Goal: Obtain resource: Download file/media

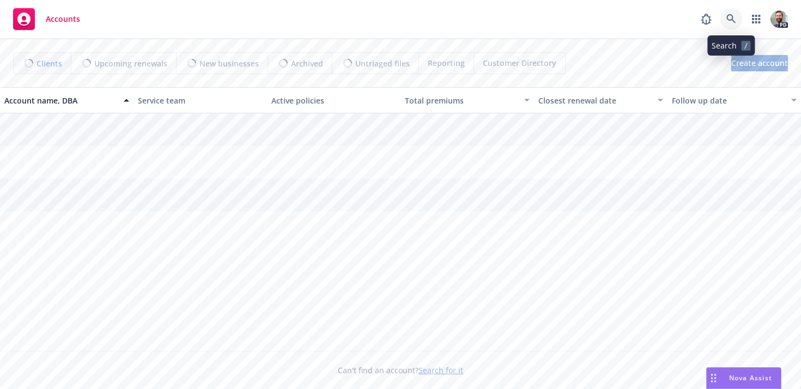
click at [728, 17] on icon at bounding box center [732, 19] width 10 height 10
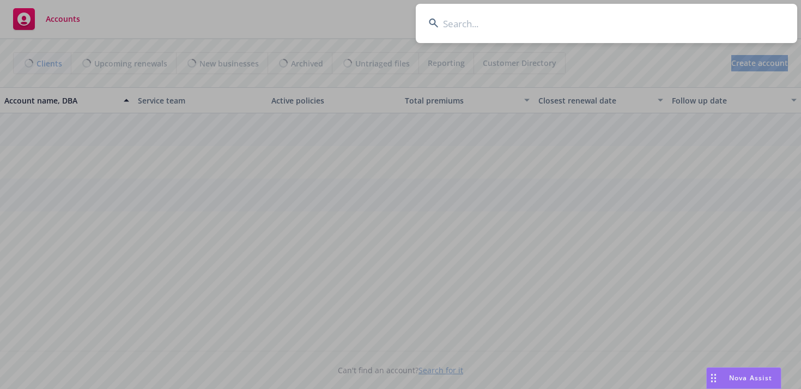
click at [692, 27] on input at bounding box center [607, 23] width 382 height 39
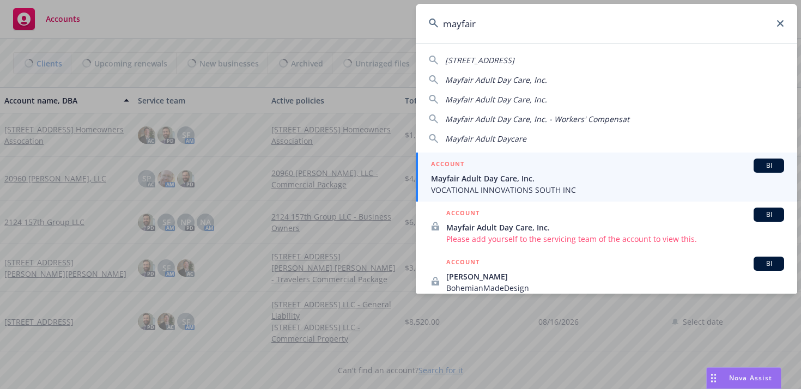
type input "mayfair"
click at [495, 186] on span "VOCATIONAL INNOVATIONS SOUTH INC" at bounding box center [607, 189] width 353 height 11
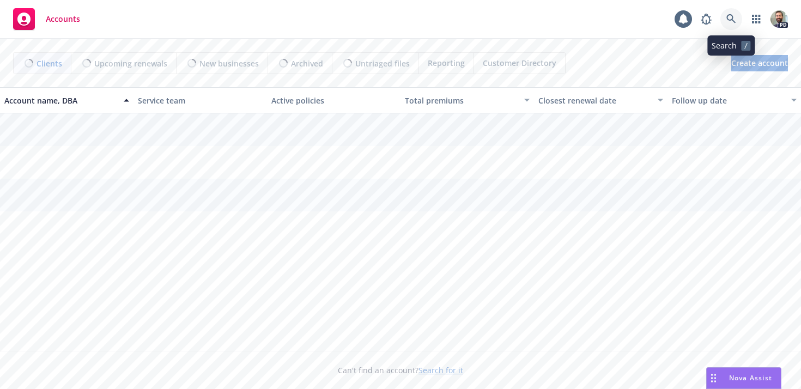
click at [729, 19] on icon at bounding box center [732, 19] width 10 height 10
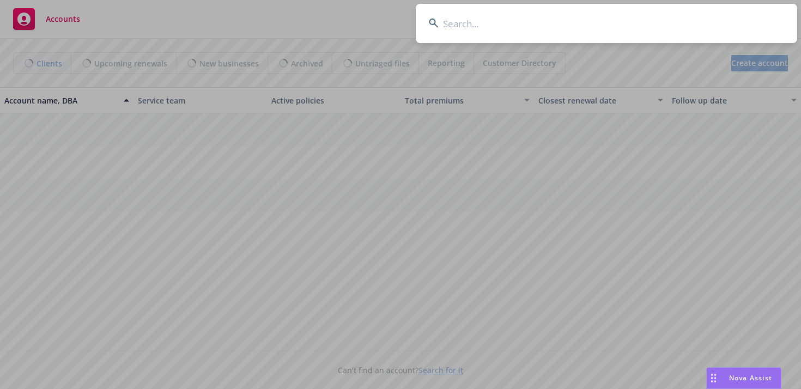
click at [685, 22] on input at bounding box center [607, 23] width 382 height 39
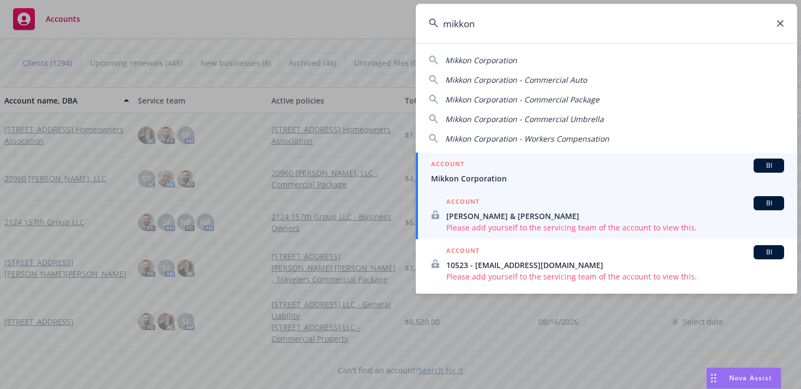
type input "mikkon"
click at [461, 181] on span "Mikkon Corporation" at bounding box center [607, 178] width 353 height 11
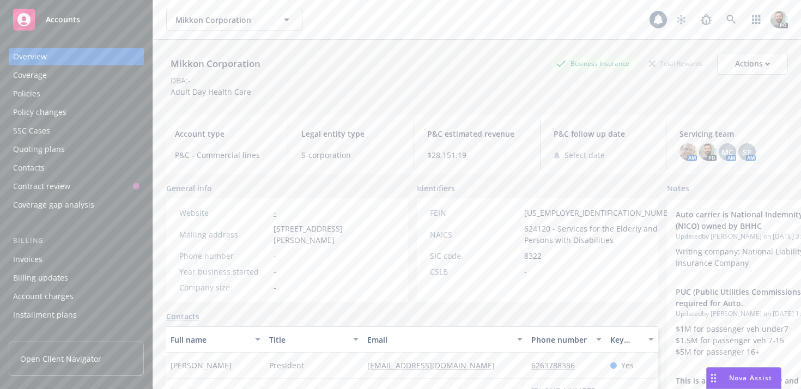
click at [48, 95] on div "Policies" at bounding box center [76, 93] width 126 height 17
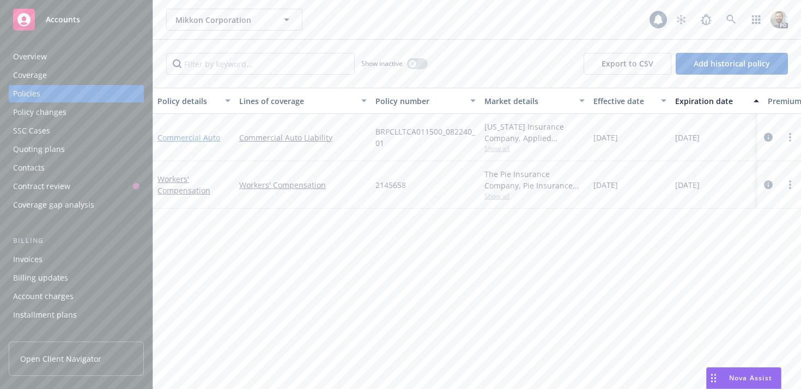
click at [175, 136] on link "Commercial Auto" at bounding box center [189, 137] width 63 height 10
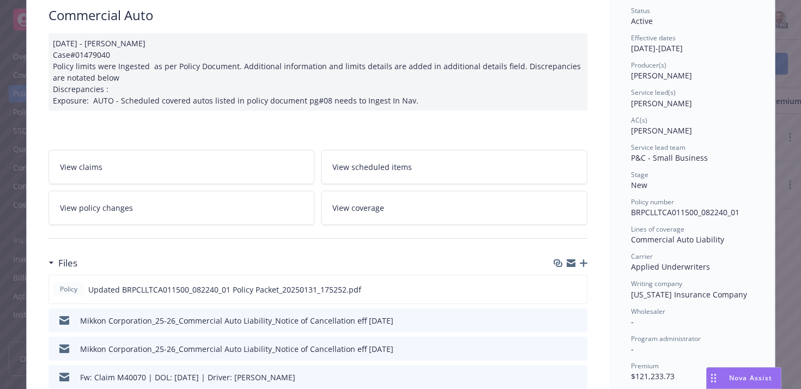
scroll to position [154, 0]
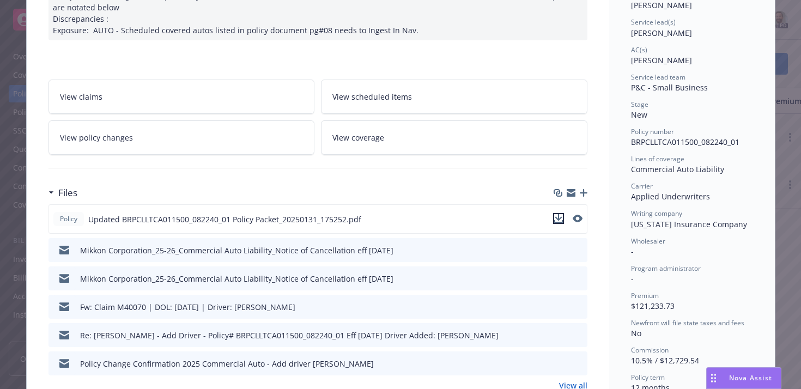
click at [559, 218] on icon "download file" at bounding box center [558, 217] width 7 height 7
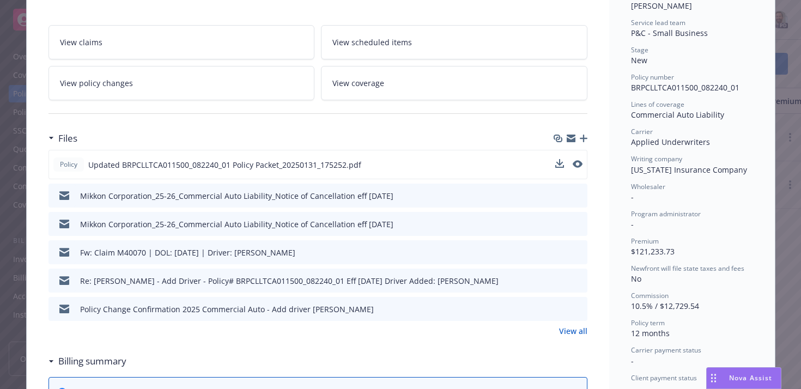
scroll to position [191, 0]
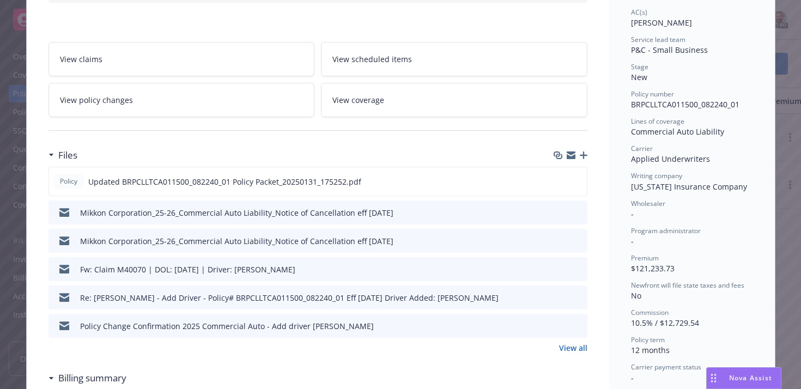
click at [729, 380] on span "Nova Assist" at bounding box center [750, 377] width 43 height 9
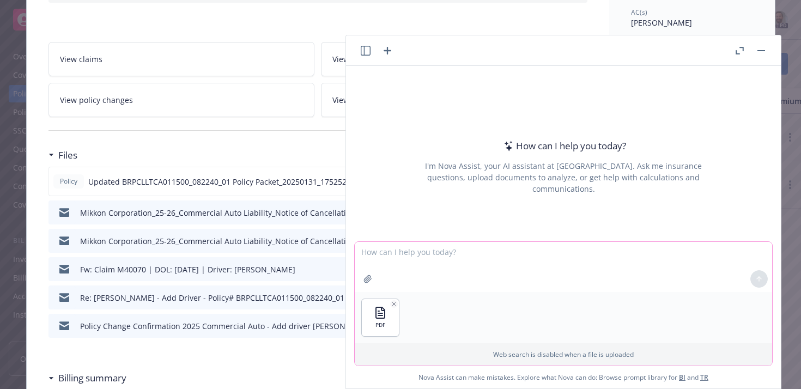
click at [388, 253] on textarea at bounding box center [564, 267] width 418 height 50
type textarea "Attached is a commercial auto policy. Is there coverage for a newly acquired ve…"
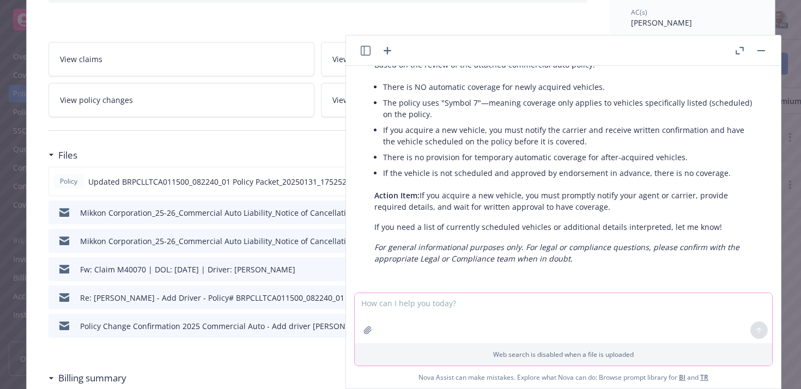
scroll to position [92, 0]
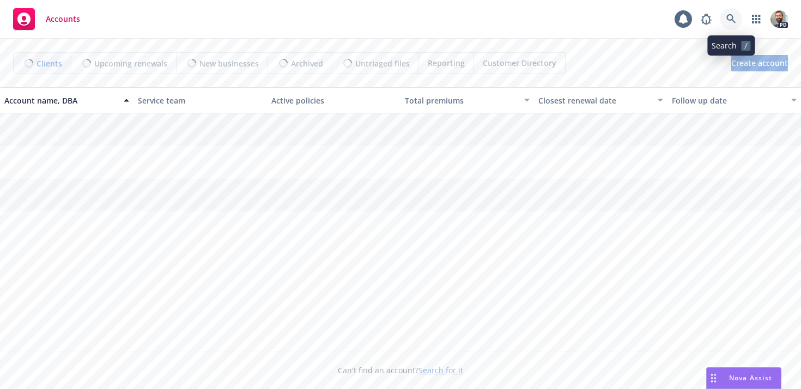
click at [727, 19] on icon at bounding box center [732, 19] width 10 height 10
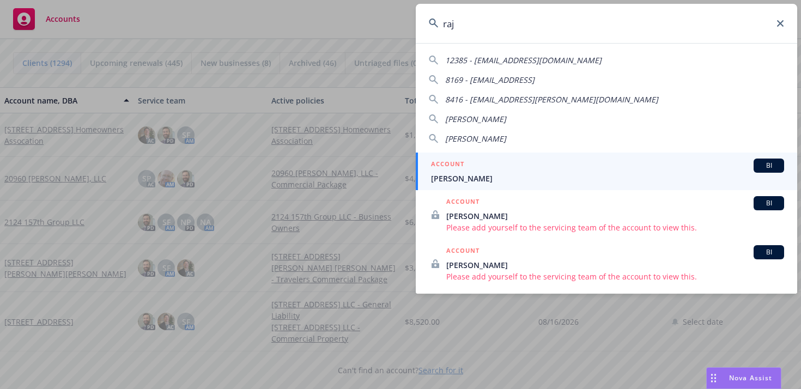
type input "raj"
click at [490, 169] on div "ACCOUNT BI" at bounding box center [607, 166] width 353 height 14
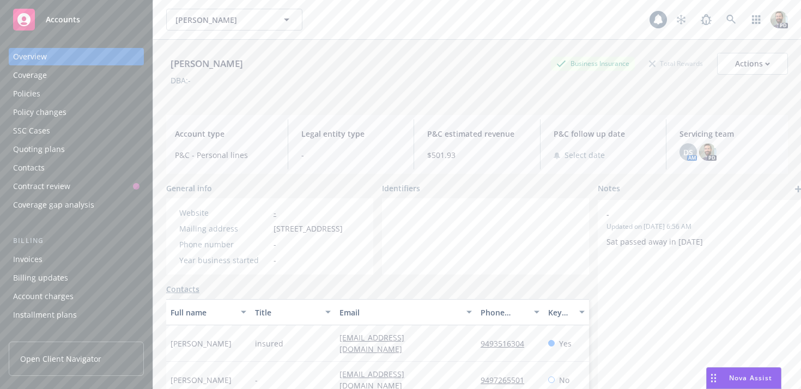
click at [35, 98] on div "Policies" at bounding box center [26, 93] width 27 height 17
